Goal: Information Seeking & Learning: Find specific fact

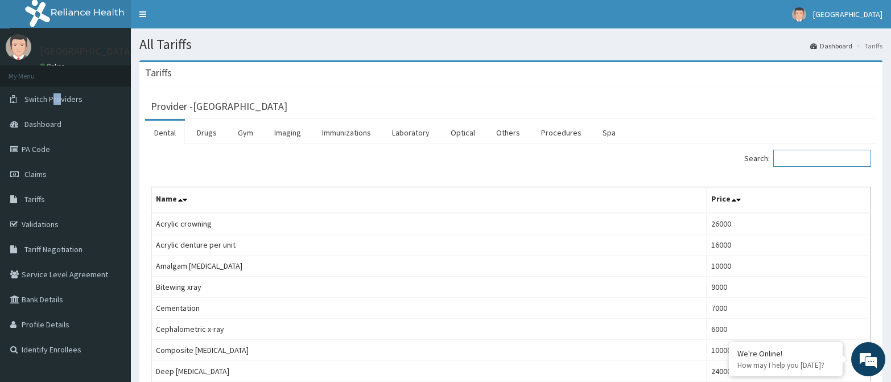
click at [791, 159] on input "Search:" at bounding box center [822, 158] width 98 height 17
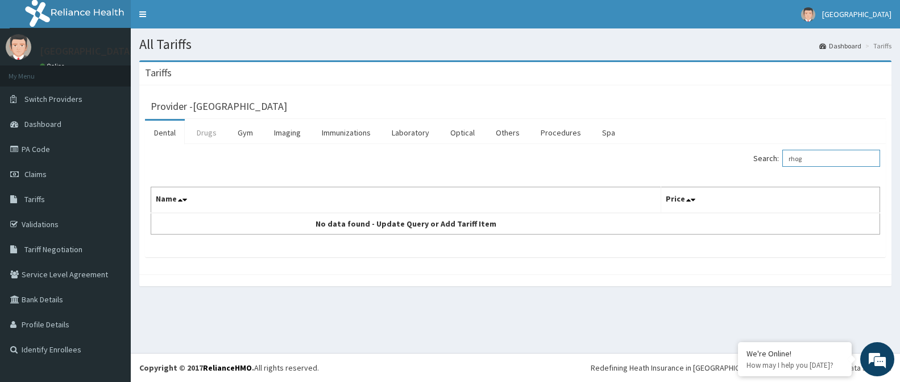
type input "rhog"
click at [204, 136] on link "Drugs" at bounding box center [207, 133] width 38 height 24
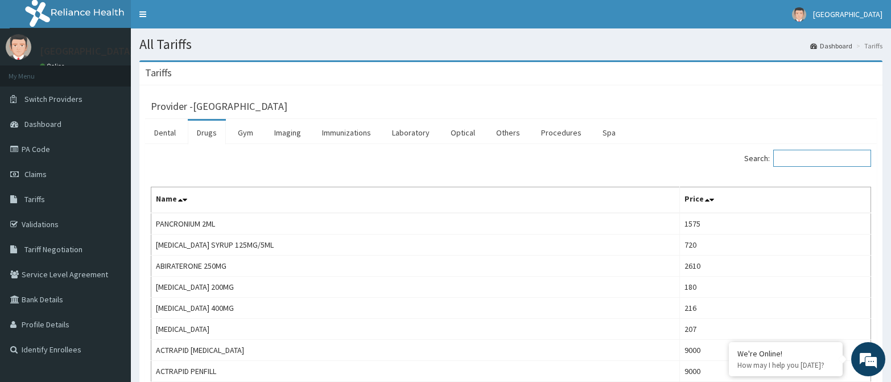
click at [812, 159] on input "Search:" at bounding box center [822, 158] width 98 height 17
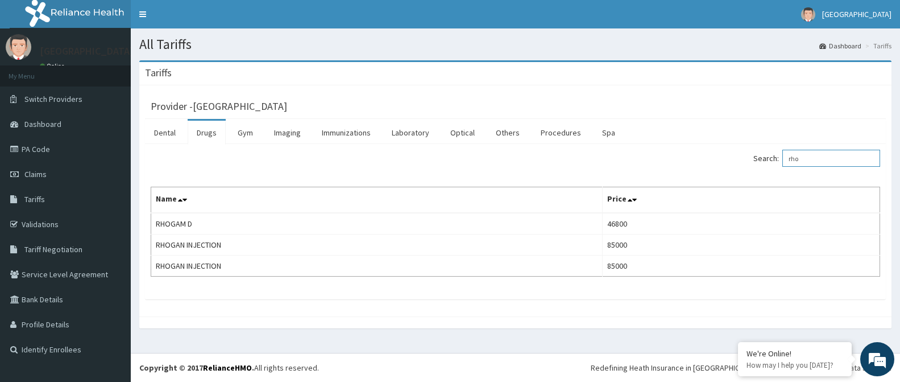
click at [809, 162] on input "rho" at bounding box center [832, 158] width 98 height 17
click at [820, 156] on input "carbet" at bounding box center [832, 158] width 98 height 17
type input "p"
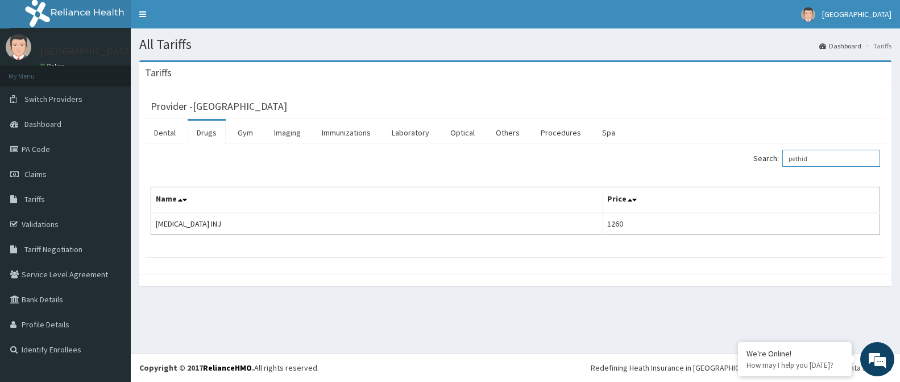
type input "pethid"
click at [58, 146] on link "PA Code" at bounding box center [65, 149] width 131 height 25
